Goal: Navigation & Orientation: Find specific page/section

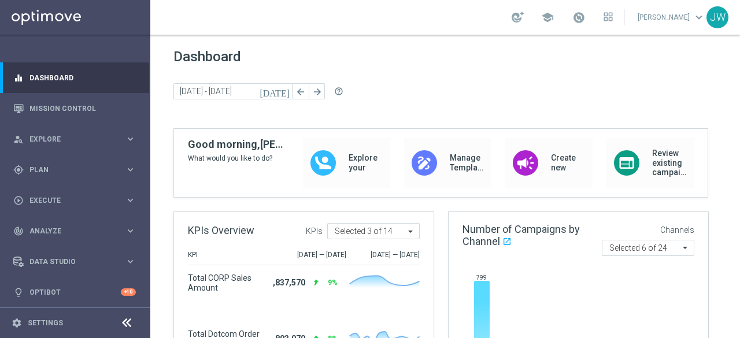
scroll to position [2, 0]
click at [697, 14] on span "keyboard_arrow_down" at bounding box center [699, 17] width 13 height 13
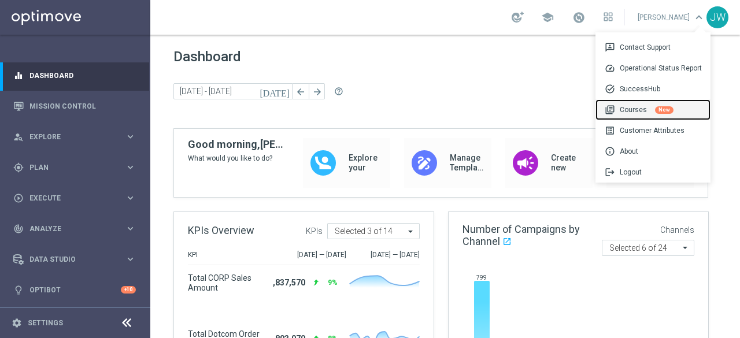
click at [634, 112] on div "library_books Courses New" at bounding box center [653, 109] width 115 height 21
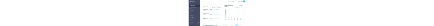
scroll to position [155, 0]
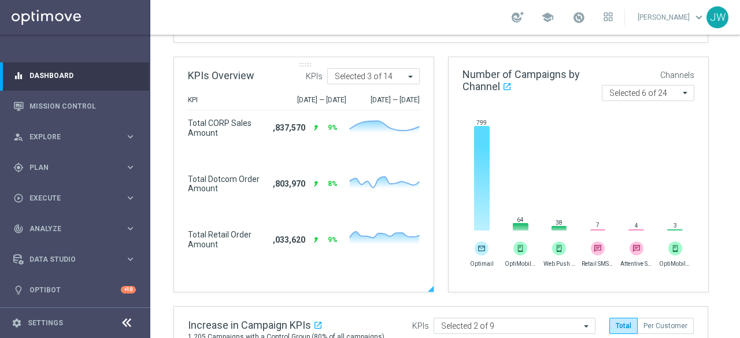
click at [411, 85] on div "KPIs Overview .cls-1 { fill: #d1d8dc; } KPIs All Selected 3 of 14" at bounding box center [304, 76] width 260 height 38
click at [411, 75] on span at bounding box center [412, 77] width 14 height 10
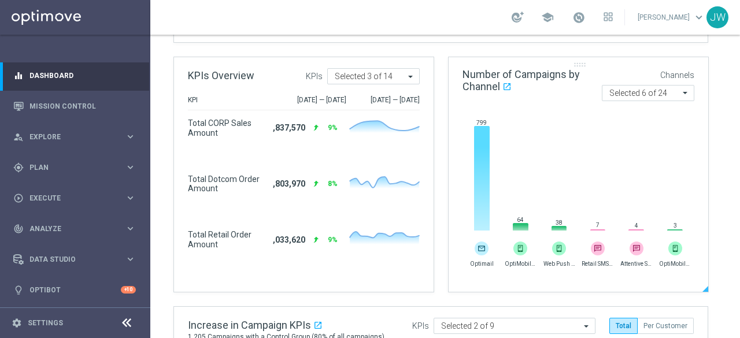
click at [687, 103] on div "Number of Campaigns by Channel open_in_new .cls-1 { fill: #d1d8dc; } Channels A…" at bounding box center [579, 84] width 260 height 54
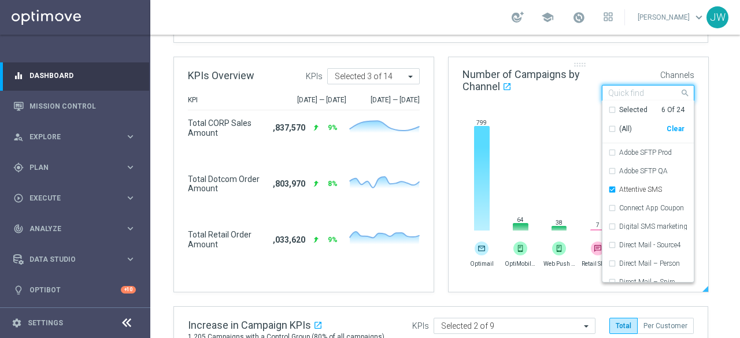
click at [686, 96] on span at bounding box center [687, 93] width 14 height 14
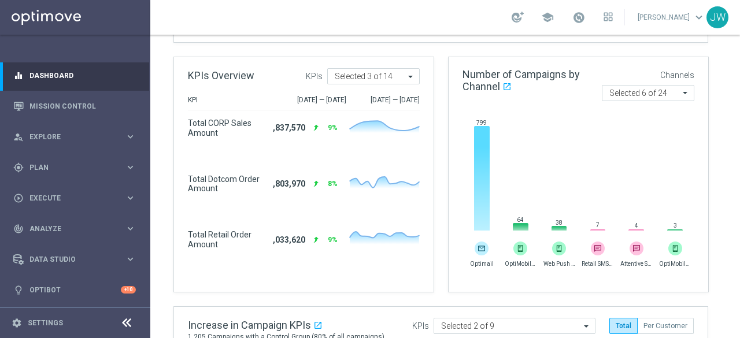
click at [289, 18] on div "school [PERSON_NAME] keyboard_arrow_down JW" at bounding box center [445, 17] width 590 height 35
click at [372, 16] on div "school [PERSON_NAME] keyboard_arrow_down JW" at bounding box center [445, 17] width 590 height 35
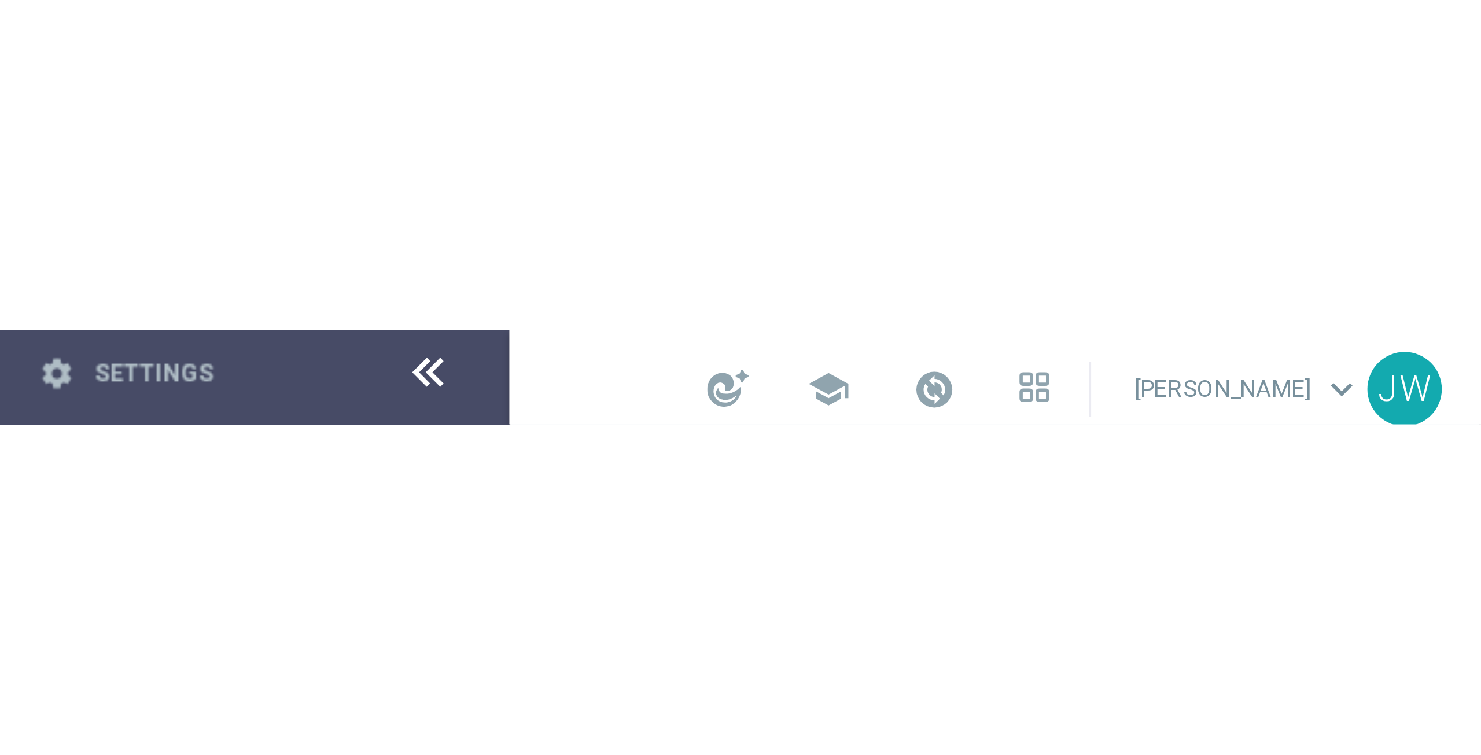
scroll to position [0, 0]
